Goal: Information Seeking & Learning: Compare options

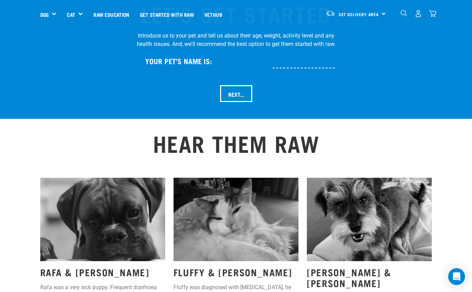
scroll to position [813, 0]
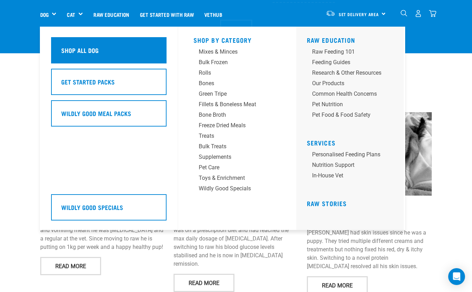
click at [77, 50] on h5 "Shop All Dog" at bounding box center [79, 50] width 37 height 9
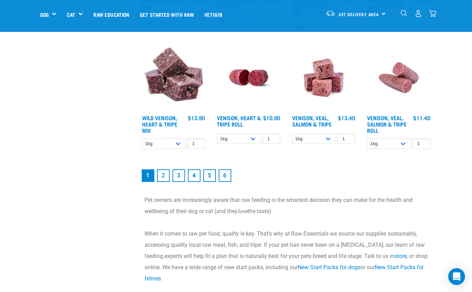
scroll to position [929, 0]
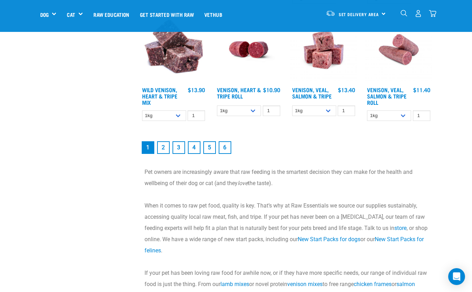
click at [165, 148] on link "2" at bounding box center [163, 147] width 13 height 13
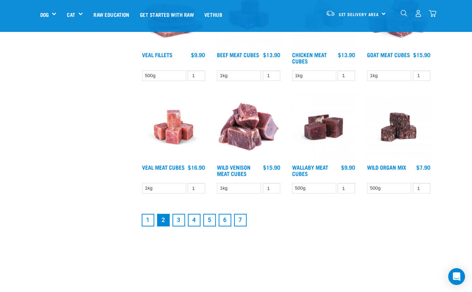
scroll to position [831, 0]
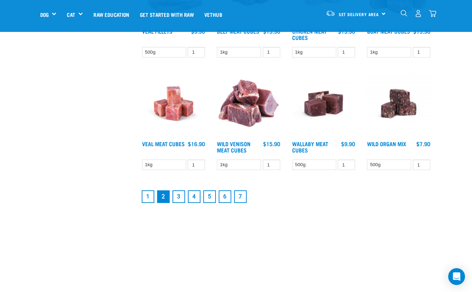
click at [147, 195] on link "1" at bounding box center [148, 196] width 13 height 13
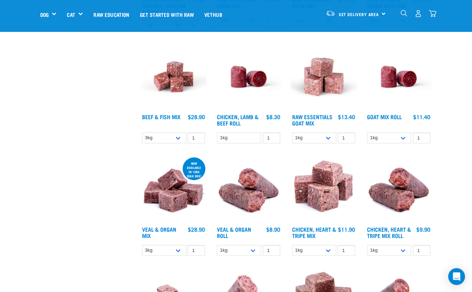
scroll to position [566, 0]
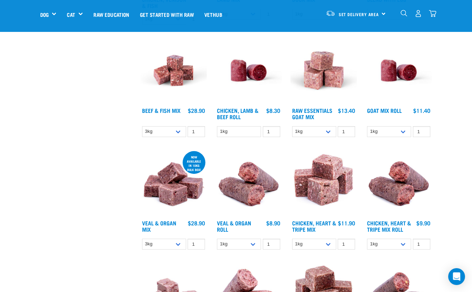
click at [415, 191] on img at bounding box center [399, 183] width 67 height 67
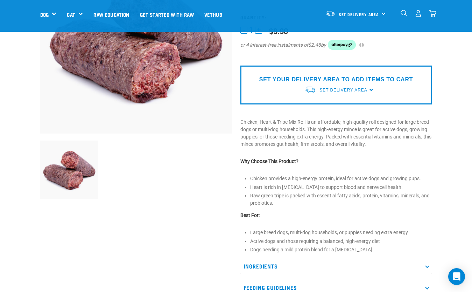
scroll to position [112, 0]
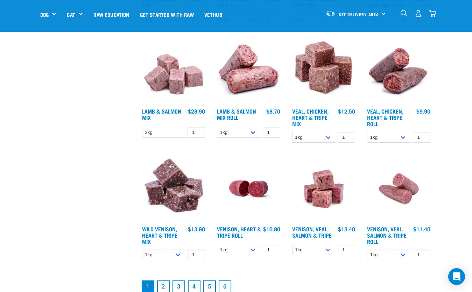
scroll to position [793, 0]
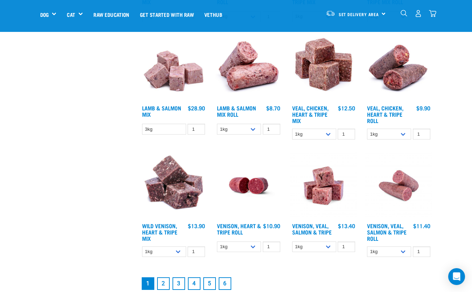
click at [262, 178] on img at bounding box center [248, 185] width 67 height 67
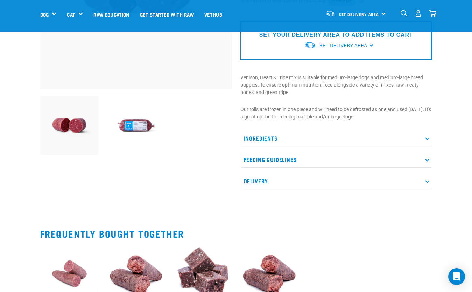
scroll to position [168, 0]
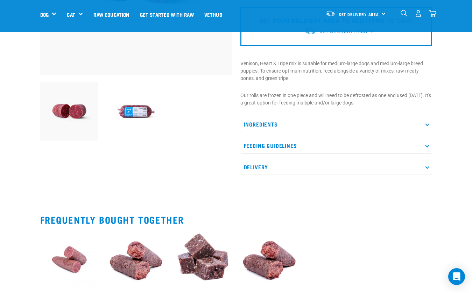
click at [267, 122] on p "Ingredients" at bounding box center [337, 124] width 192 height 16
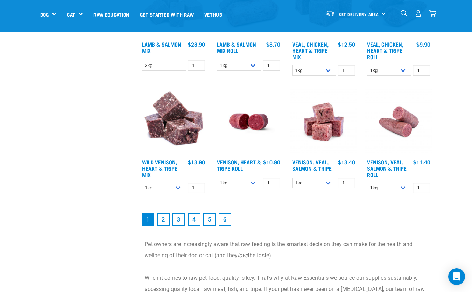
scroll to position [871, 0]
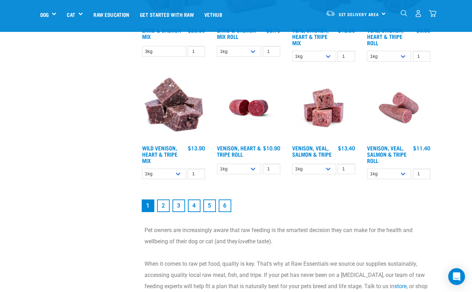
click at [401, 115] on img at bounding box center [399, 107] width 67 height 67
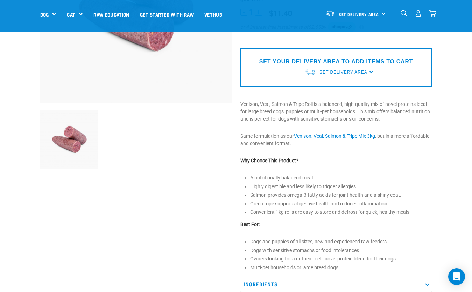
scroll to position [154, 0]
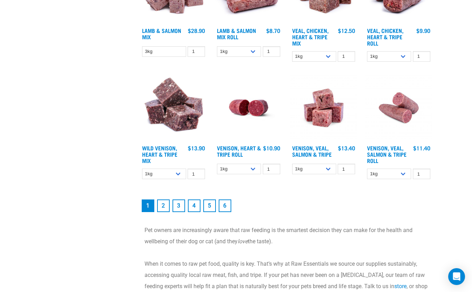
click at [178, 206] on link "3" at bounding box center [179, 205] width 13 height 13
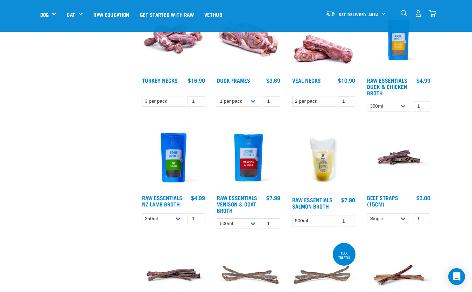
scroll to position [668, 0]
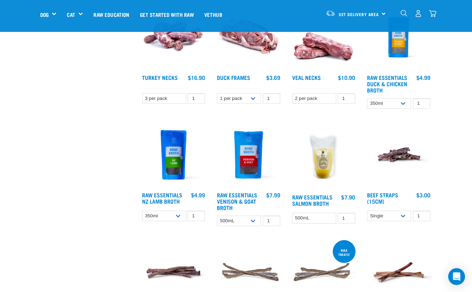
click at [321, 156] on img at bounding box center [324, 155] width 67 height 69
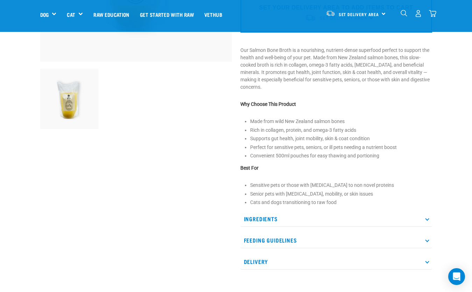
scroll to position [182, 0]
click at [269, 213] on p "Ingredients" at bounding box center [337, 218] width 192 height 16
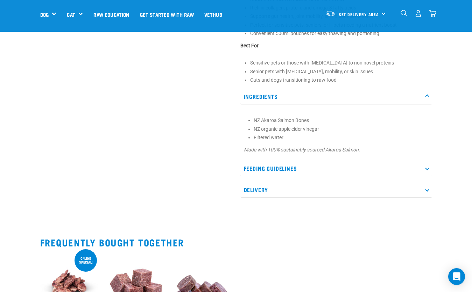
scroll to position [308, 0]
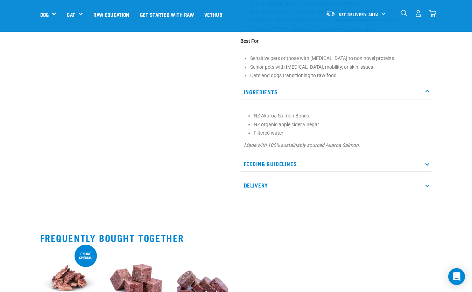
click at [281, 161] on p "Feeding Guidelines" at bounding box center [337, 164] width 192 height 16
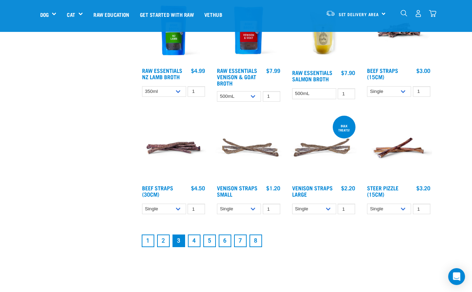
scroll to position [816, 0]
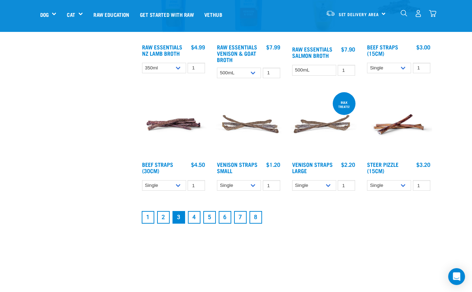
click at [194, 218] on link "4" at bounding box center [194, 217] width 13 height 13
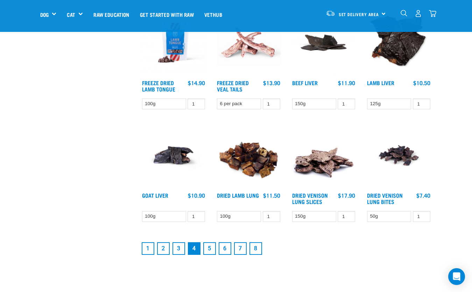
scroll to position [808, 0]
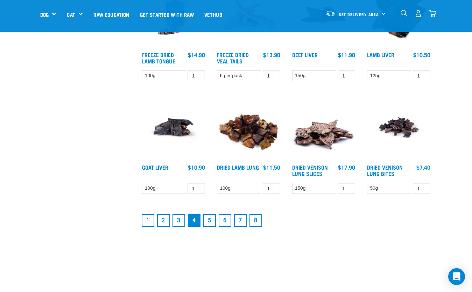
click at [208, 221] on link "5" at bounding box center [209, 220] width 13 height 13
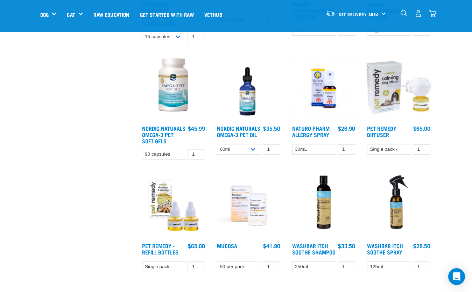
scroll to position [766, 0]
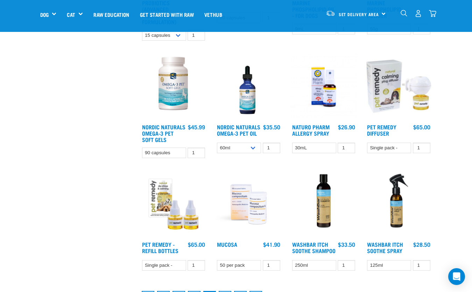
click at [256, 206] on img at bounding box center [248, 204] width 67 height 67
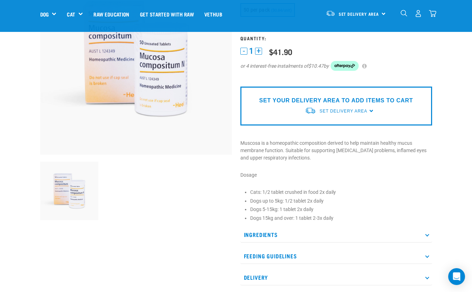
scroll to position [112, 0]
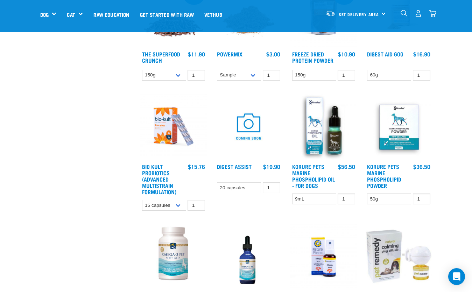
scroll to position [578, 0]
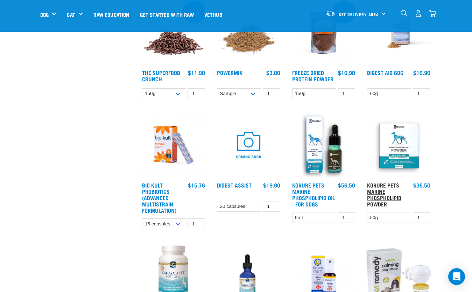
click at [389, 199] on link "Korure Pets Marine Phospholipid Powder" at bounding box center [384, 194] width 34 height 22
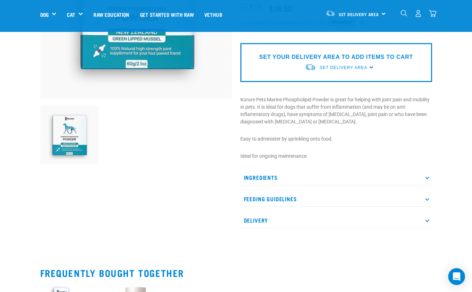
scroll to position [150, 0]
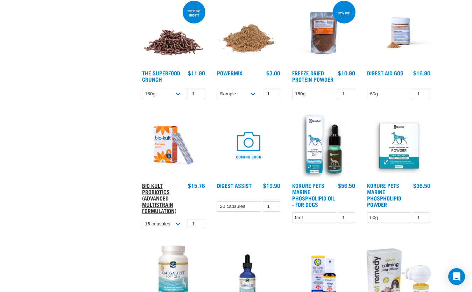
click at [153, 196] on link "Bio Kult Probiotics (Advanced Multistrain Formulation)" at bounding box center [159, 198] width 34 height 28
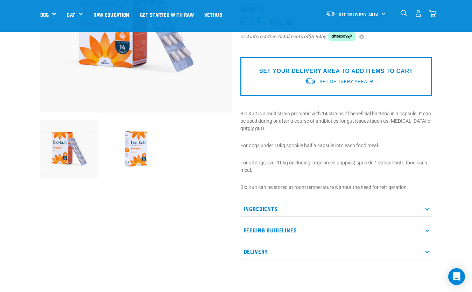
scroll to position [154, 0]
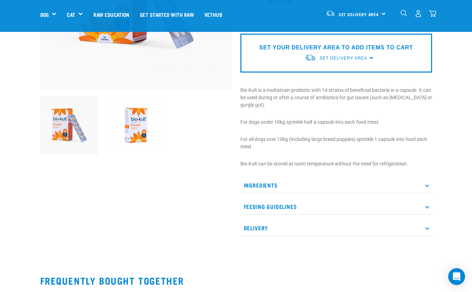
click at [260, 181] on p "Ingredients" at bounding box center [337, 185] width 192 height 16
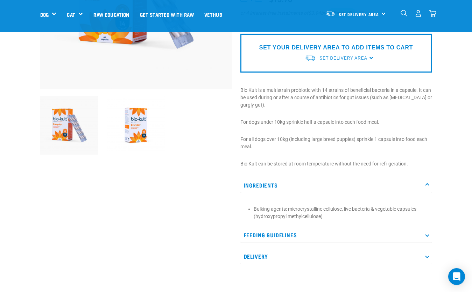
click at [260, 181] on p "Ingredients" at bounding box center [337, 185] width 192 height 16
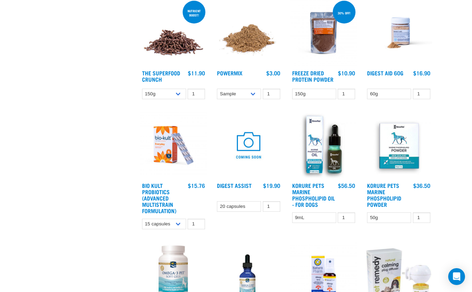
scroll to position [882, 0]
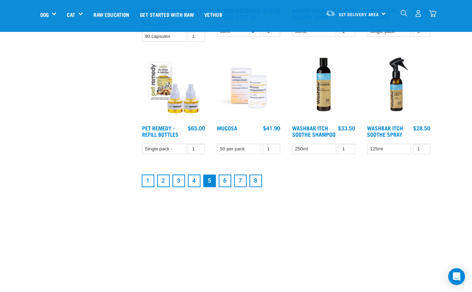
click at [224, 183] on link "6" at bounding box center [225, 180] width 13 height 13
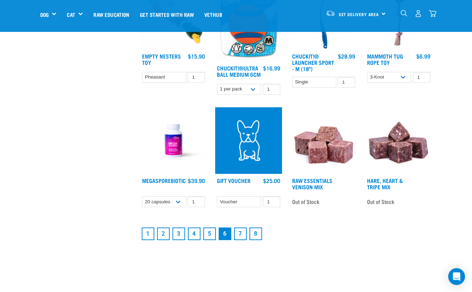
scroll to position [855, 0]
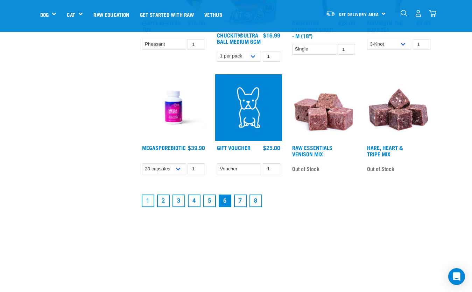
click at [240, 206] on link "7" at bounding box center [240, 200] width 13 height 13
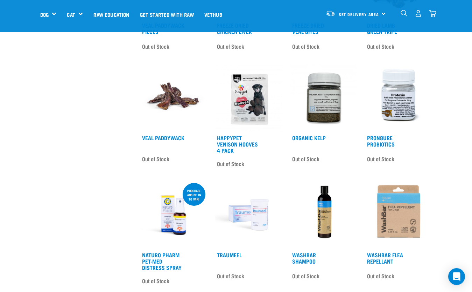
scroll to position [761, 0]
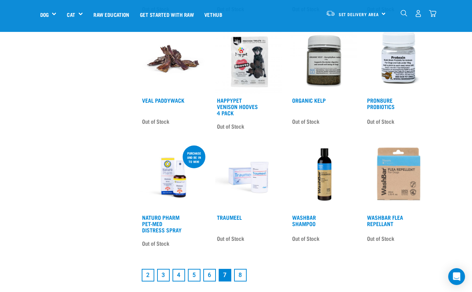
click at [322, 71] on img at bounding box center [324, 60] width 67 height 67
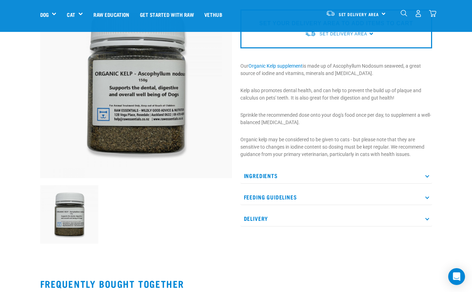
scroll to position [84, 0]
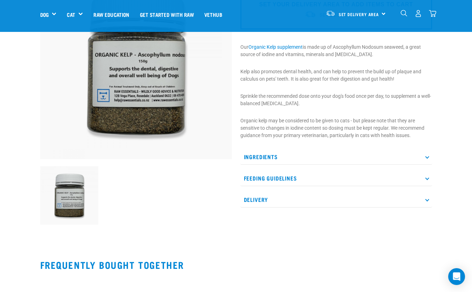
click at [272, 158] on p "Ingredients" at bounding box center [337, 157] width 192 height 16
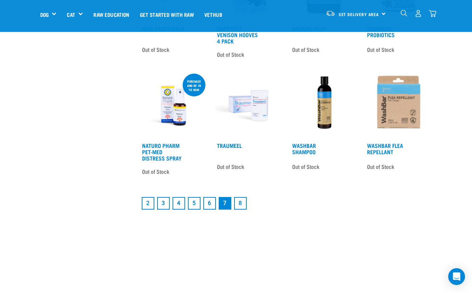
scroll to position [835, 0]
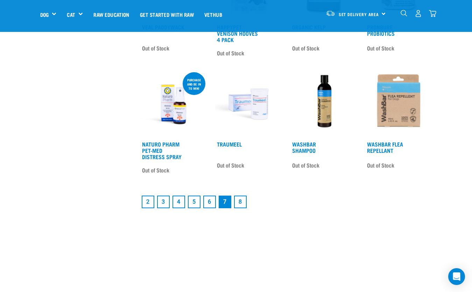
click at [243, 200] on link "8" at bounding box center [240, 201] width 13 height 13
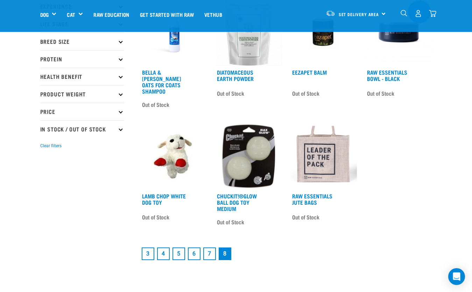
scroll to position [112, 0]
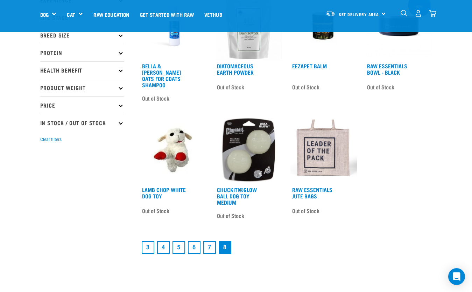
click at [65, 72] on p "Health Benefit" at bounding box center [82, 70] width 84 height 18
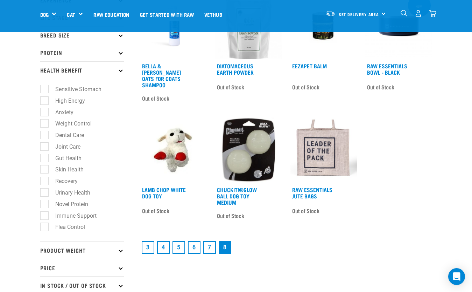
click at [47, 135] on label "Dental Care" at bounding box center [65, 135] width 43 height 9
click at [45, 135] on input "Dental Care" at bounding box center [42, 134] width 5 height 5
checkbox input "true"
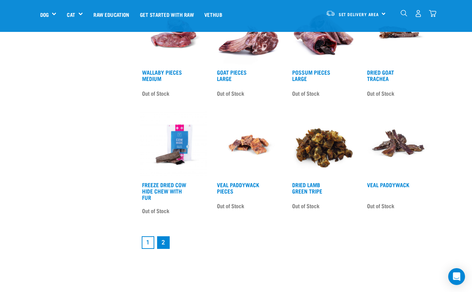
scroll to position [682, 0]
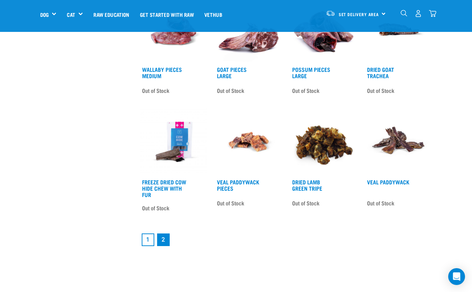
click at [163, 241] on link "2" at bounding box center [163, 239] width 13 height 13
